Goal: Information Seeking & Learning: Check status

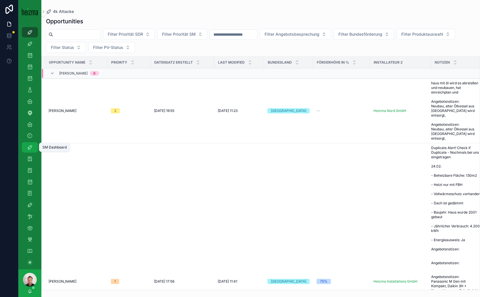
click at [30, 144] on icon "scrollable content" at bounding box center [30, 147] width 6 height 6
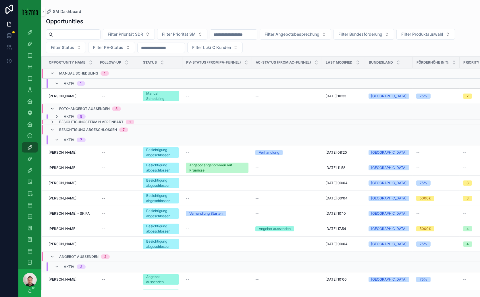
click at [54, 107] on icon "scrollable content" at bounding box center [52, 108] width 5 height 5
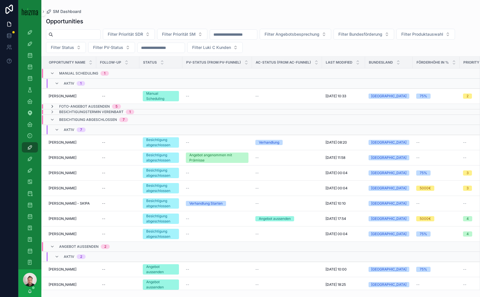
click at [52, 106] on icon "scrollable content" at bounding box center [52, 106] width 5 height 5
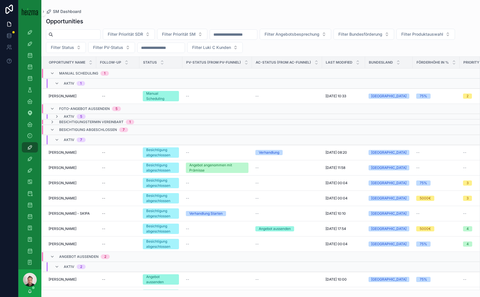
click at [63, 114] on div "Aktiv 5" at bounding box center [70, 116] width 31 height 5
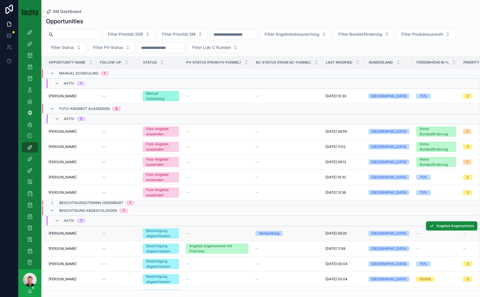
scroll to position [96, 0]
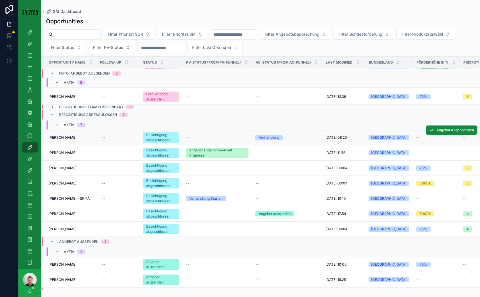
click at [74, 133] on td "[PERSON_NAME] [PERSON_NAME]" at bounding box center [69, 137] width 55 height 15
click at [72, 135] on span "[PERSON_NAME]" at bounding box center [63, 137] width 28 height 5
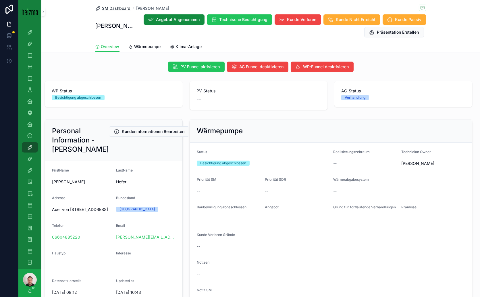
click at [120, 8] on span "SM Dashboard" at bounding box center [116, 8] width 28 height 6
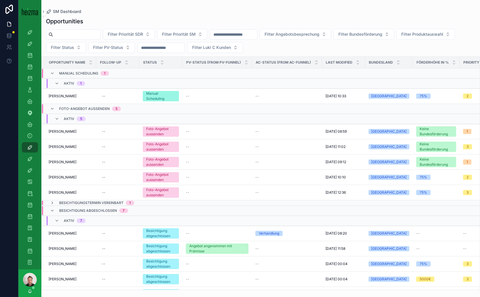
click at [77, 35] on input "scrollable content" at bounding box center [76, 34] width 47 height 8
type input "**********"
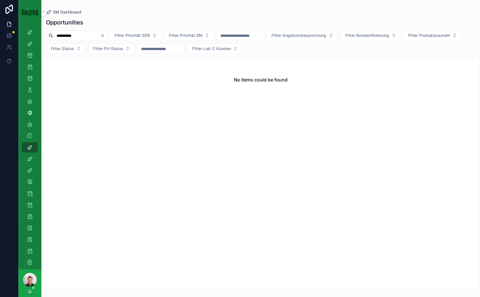
drag, startPoint x: 85, startPoint y: 36, endPoint x: 46, endPoint y: 34, distance: 39.2
click at [46, 34] on div "**********" at bounding box center [76, 35] width 61 height 10
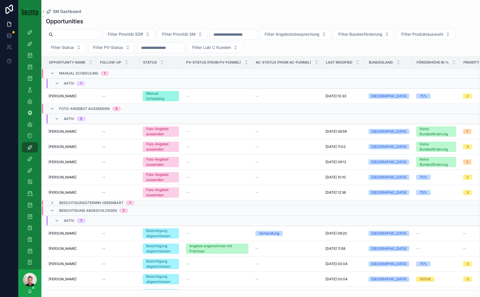
click at [76, 34] on input "scrollable content" at bounding box center [76, 34] width 47 height 8
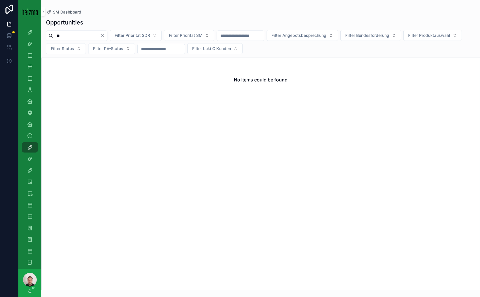
type input "*"
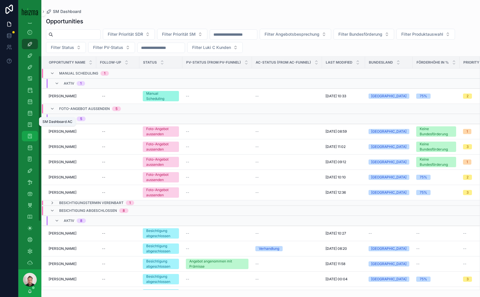
scroll to position [120, 0]
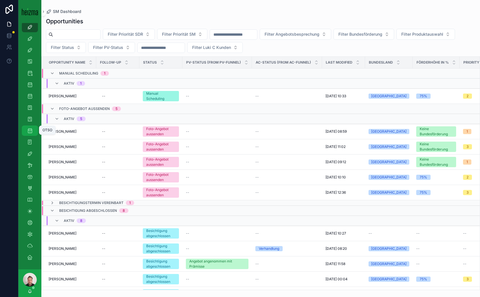
click at [30, 130] on icon "scrollable content" at bounding box center [30, 131] width 6 height 6
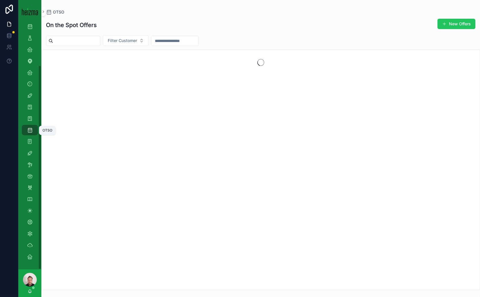
scroll to position [51, 0]
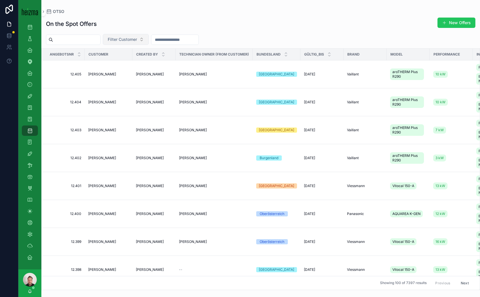
click at [136, 36] on button "Filter Customer" at bounding box center [126, 39] width 46 height 11
type input "******"
click at [118, 65] on span "[PERSON_NAME]" at bounding box center [122, 62] width 33 height 6
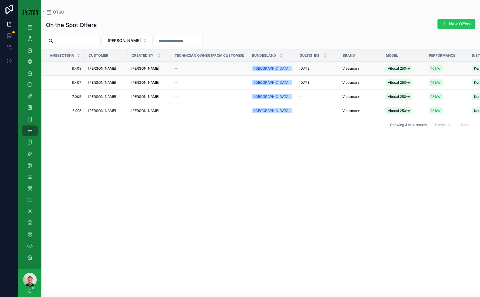
click at [127, 68] on td "[PERSON_NAME]" at bounding box center [106, 68] width 43 height 14
click at [107, 69] on span "[PERSON_NAME]" at bounding box center [102, 68] width 28 height 5
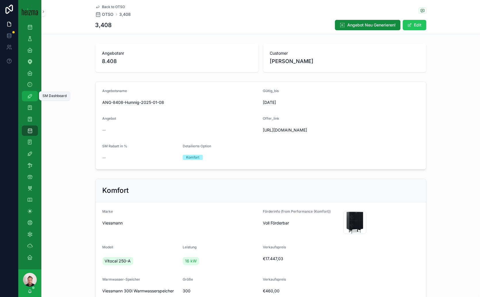
click at [32, 96] on icon "scrollable content" at bounding box center [30, 96] width 6 height 6
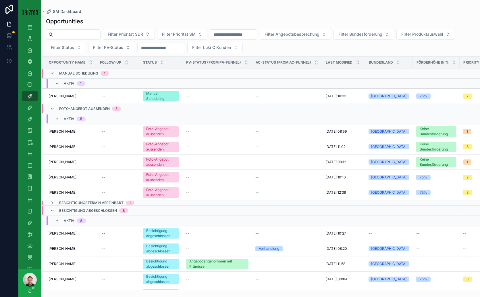
click at [96, 34] on input "scrollable content" at bounding box center [76, 34] width 47 height 8
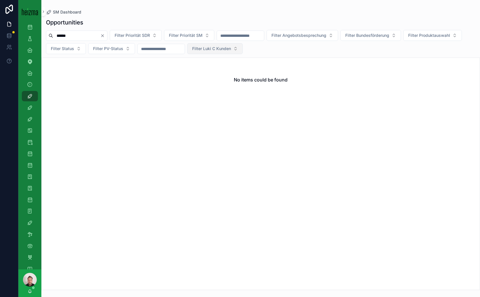
type input "******"
click at [231, 47] on span "Filter Luki C Kunden" at bounding box center [211, 49] width 39 height 6
click at [231, 48] on span "Filter Luki C Kunden" at bounding box center [211, 49] width 39 height 6
drag, startPoint x: 84, startPoint y: 36, endPoint x: 17, endPoint y: 30, distance: 68.1
click at [17, 30] on div "4k Attacke Old-Lost Attacke Opportunities SDR Opportunities (Admin Opportunitie…" at bounding box center [240, 148] width 480 height 297
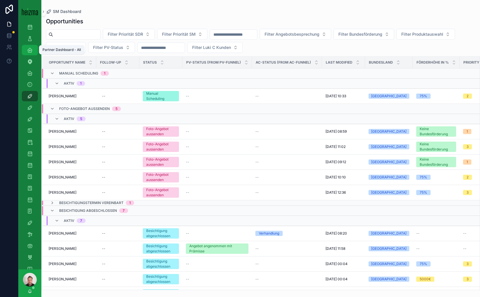
click at [34, 50] on div "Partner Dashboard - All" at bounding box center [29, 49] width 9 height 9
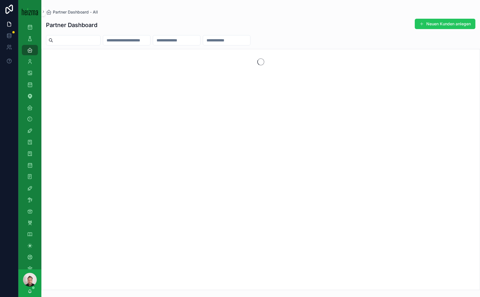
click at [85, 41] on input "scrollable content" at bounding box center [76, 40] width 47 height 8
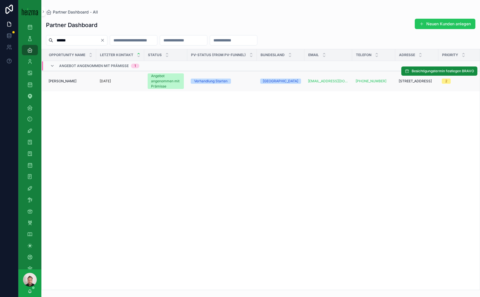
type input "******"
click at [61, 81] on span "[PERSON_NAME]" at bounding box center [63, 81] width 28 height 5
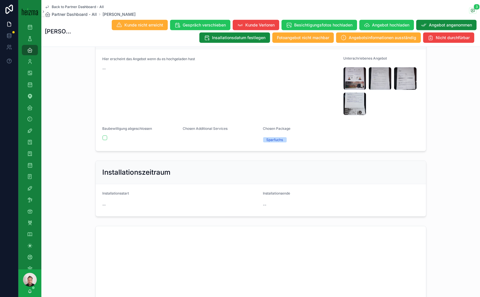
scroll to position [862, 0]
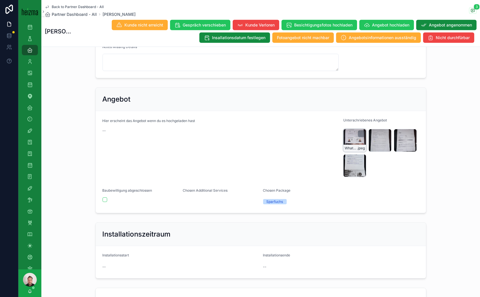
click at [353, 146] on div "WhatsApp-Image-2025-01-17-at-11.27.34-(1) .jpeg" at bounding box center [354, 140] width 23 height 23
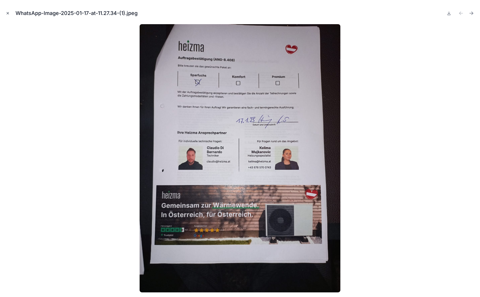
click at [8, 14] on icon "Close modal" at bounding box center [8, 13] width 4 height 4
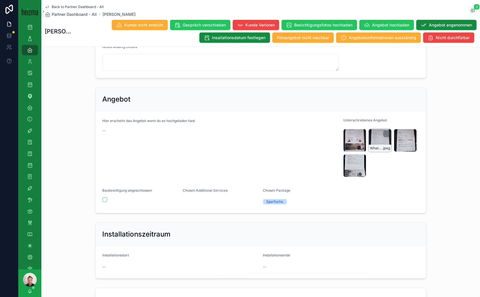
click at [377, 149] on div "WhatsApp-Image-2025-01-17-at-11.27.34-(2) .jpeg" at bounding box center [380, 140] width 23 height 23
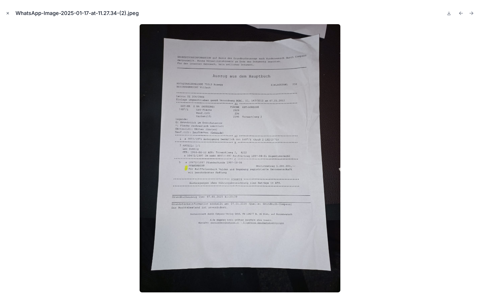
click at [6, 13] on icon "Close modal" at bounding box center [8, 13] width 4 height 4
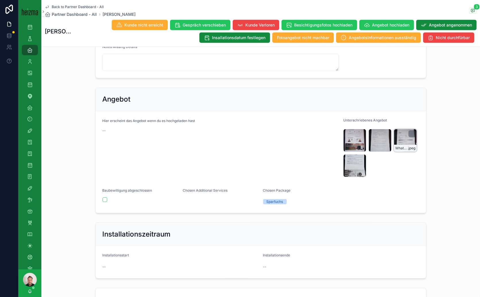
click at [401, 150] on div "WhatsApp-Image-2025-01-17-at-11.27.34-(3) .jpeg" at bounding box center [405, 140] width 23 height 23
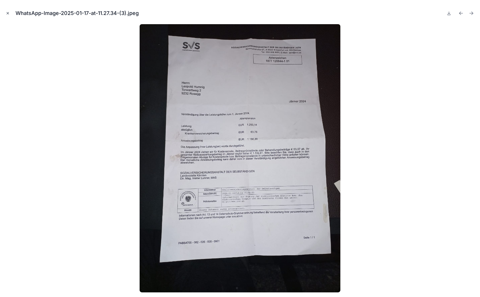
click at [9, 13] on icon "Close modal" at bounding box center [8, 13] width 4 height 4
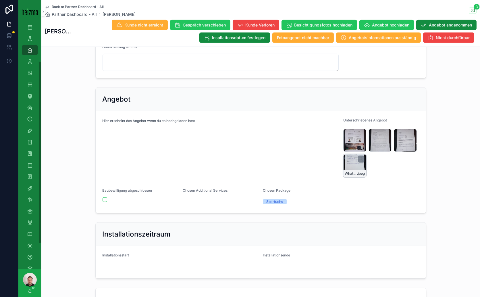
click at [343, 169] on div "WhatsApp-Image-2025-01-17-at-11.27.34 .jpeg" at bounding box center [354, 165] width 23 height 23
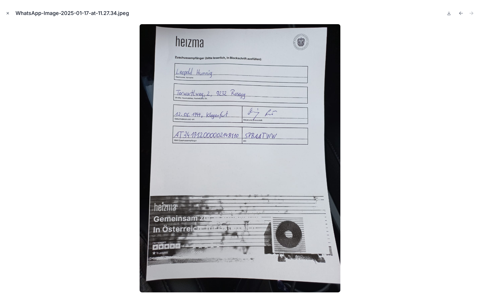
click at [7, 14] on icon "Close modal" at bounding box center [8, 13] width 4 height 4
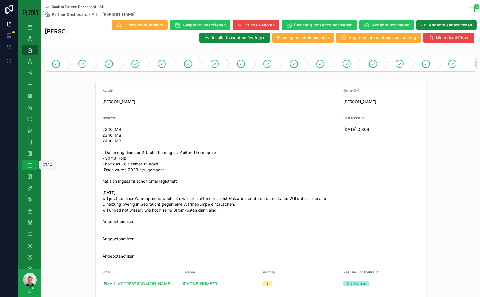
click at [28, 163] on icon "scrollable content" at bounding box center [30, 165] width 6 height 6
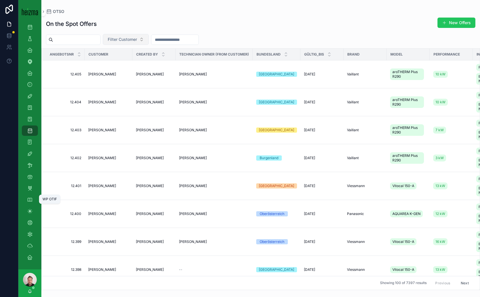
click at [136, 37] on span "Filter Customer" at bounding box center [122, 39] width 29 height 6
drag, startPoint x: 133, startPoint y: 41, endPoint x: 126, endPoint y: 43, distance: 7.3
click at [132, 42] on span "Filter Customer" at bounding box center [122, 39] width 29 height 6
type input "******"
click at [118, 64] on span "[PERSON_NAME]" at bounding box center [122, 62] width 33 height 6
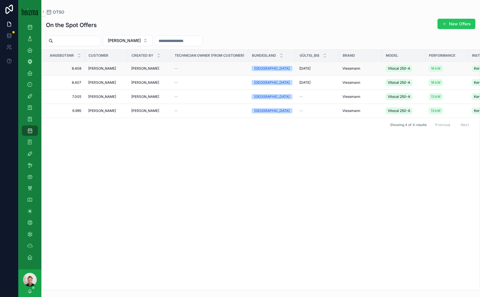
click at [117, 68] on div "[PERSON_NAME]" at bounding box center [106, 68] width 36 height 5
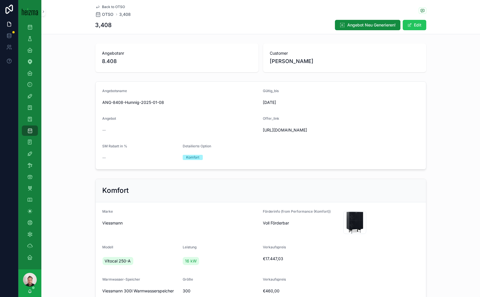
drag, startPoint x: 341, startPoint y: 134, endPoint x: 262, endPoint y: 129, distance: 79.8
click at [263, 129] on span "[URL][DOMAIN_NAME]" at bounding box center [314, 130] width 103 height 6
drag, startPoint x: 336, startPoint y: 135, endPoint x: 259, endPoint y: 131, distance: 76.8
click at [259, 131] on form "Angebotsname ANG-8408-Humnig-2025-01-08 Gültig_bis [DATE] Angebot -- Offer_link…" at bounding box center [261, 125] width 330 height 87
